Goal: Task Accomplishment & Management: Manage account settings

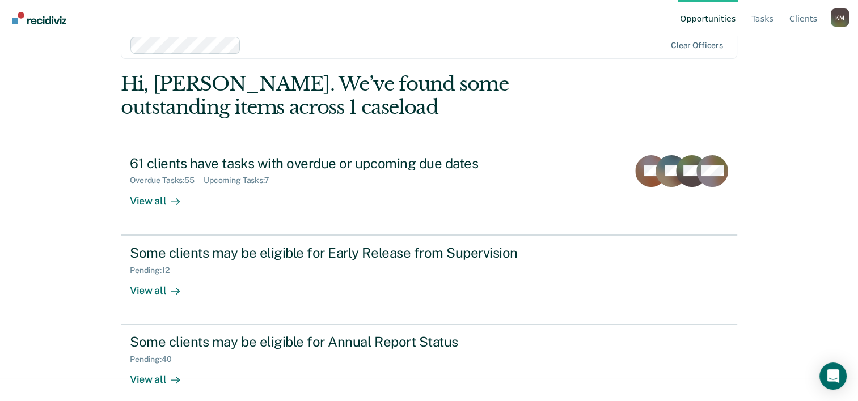
scroll to position [35, 0]
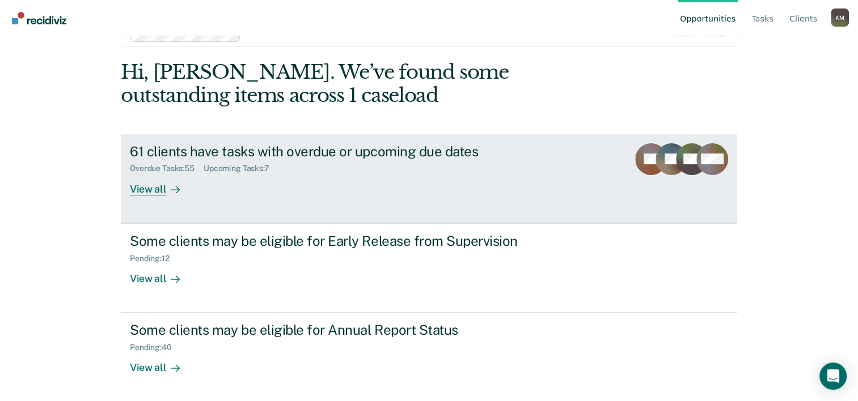
click at [206, 155] on div "61 clients have tasks with overdue or upcoming due dates" at bounding box center [329, 151] width 398 height 16
